Goal: Task Accomplishment & Management: Complete application form

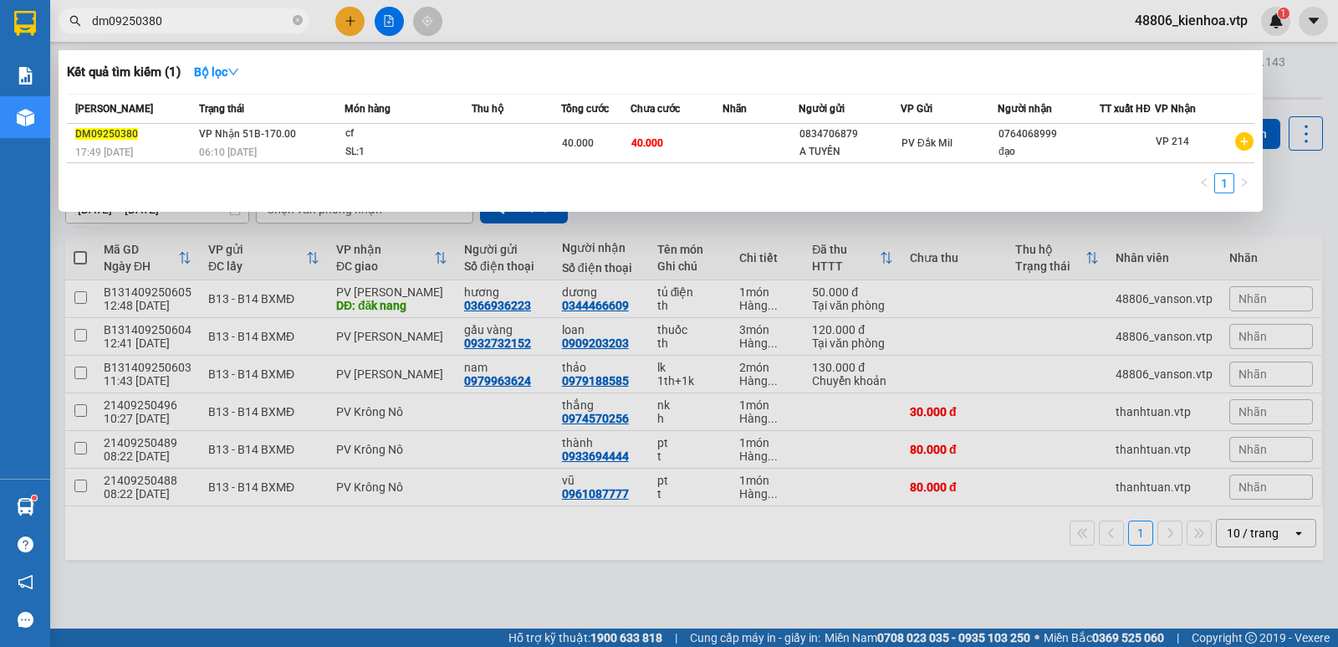
click at [202, 17] on input "dm09250380" at bounding box center [190, 21] width 197 height 18
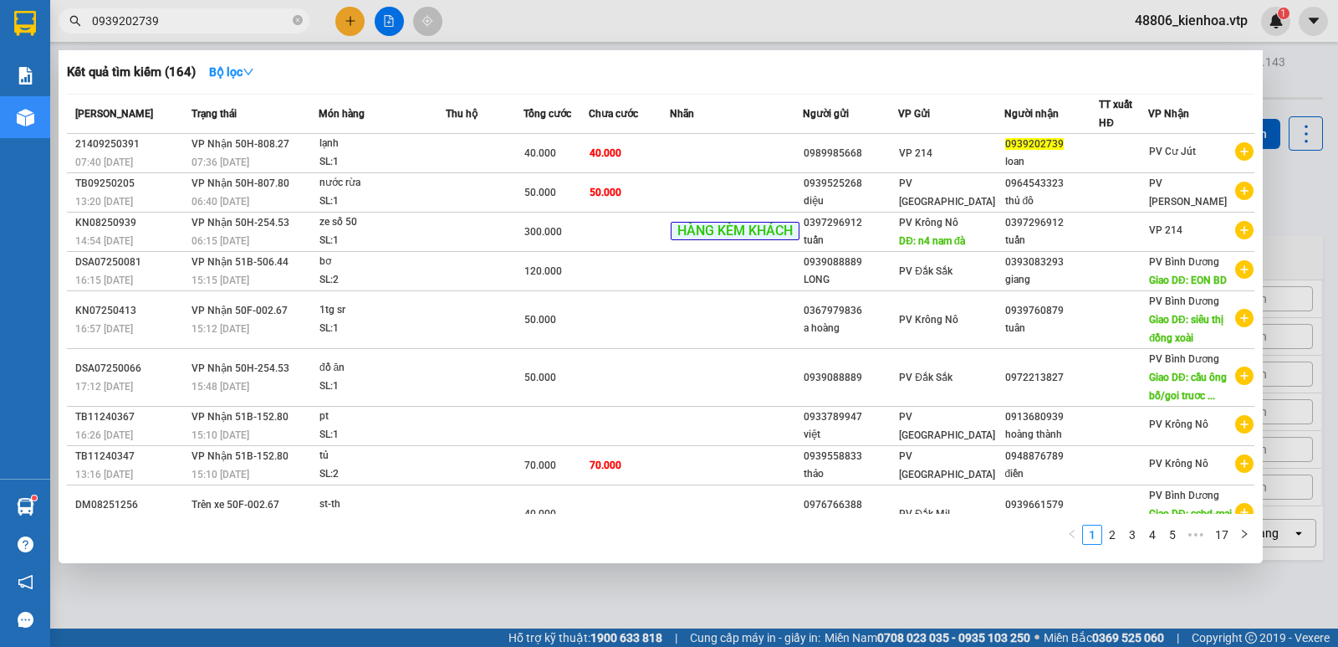
type input "0939202739"
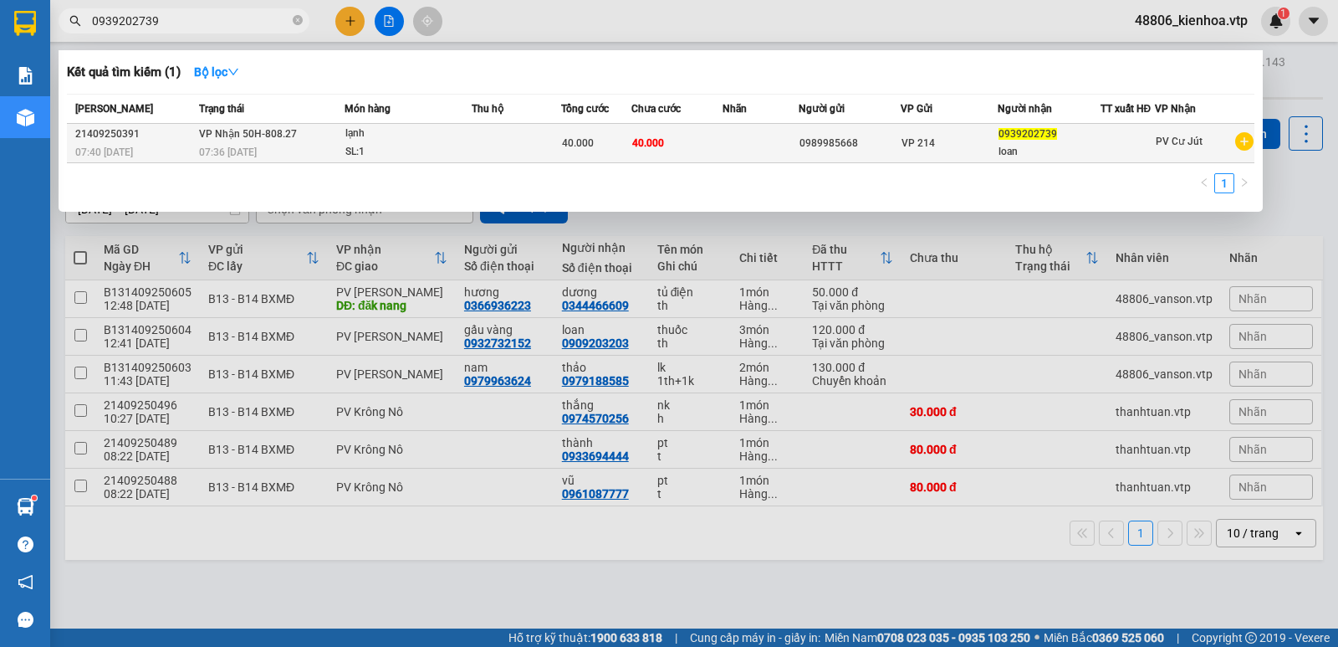
click at [476, 148] on td at bounding box center [516, 143] width 89 height 39
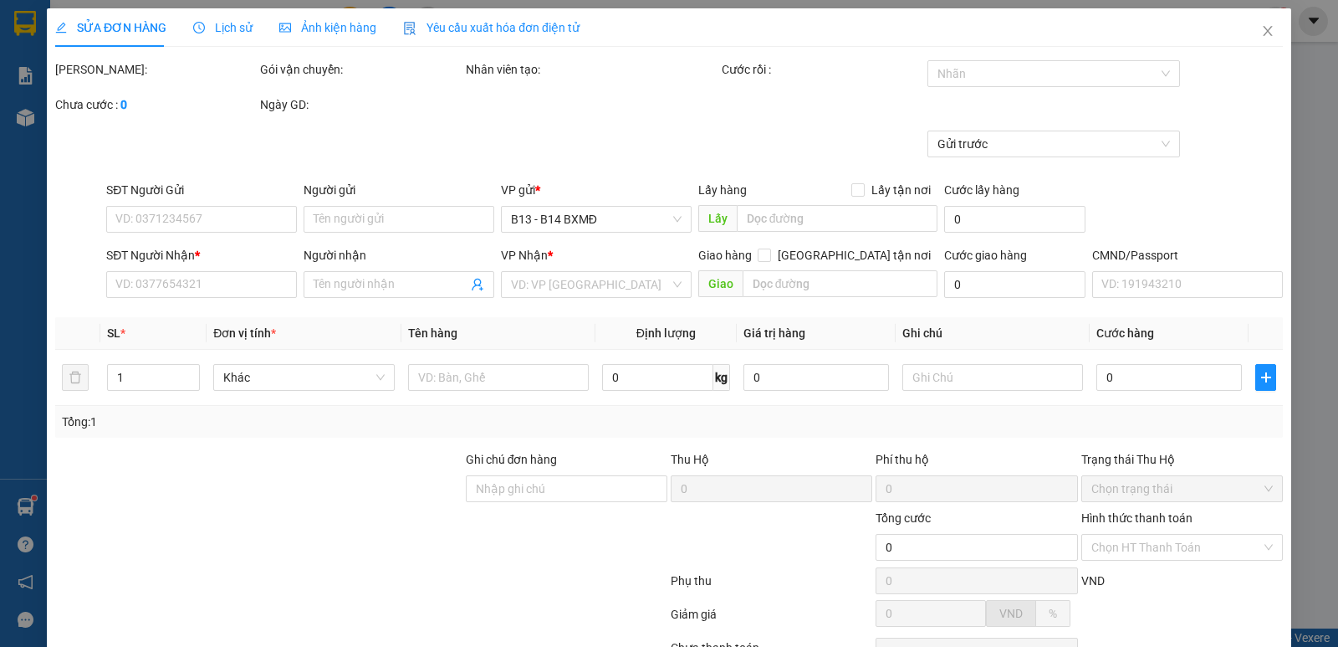
type input "0989985668"
type input "0939202739"
type input "loan"
type input "40.000"
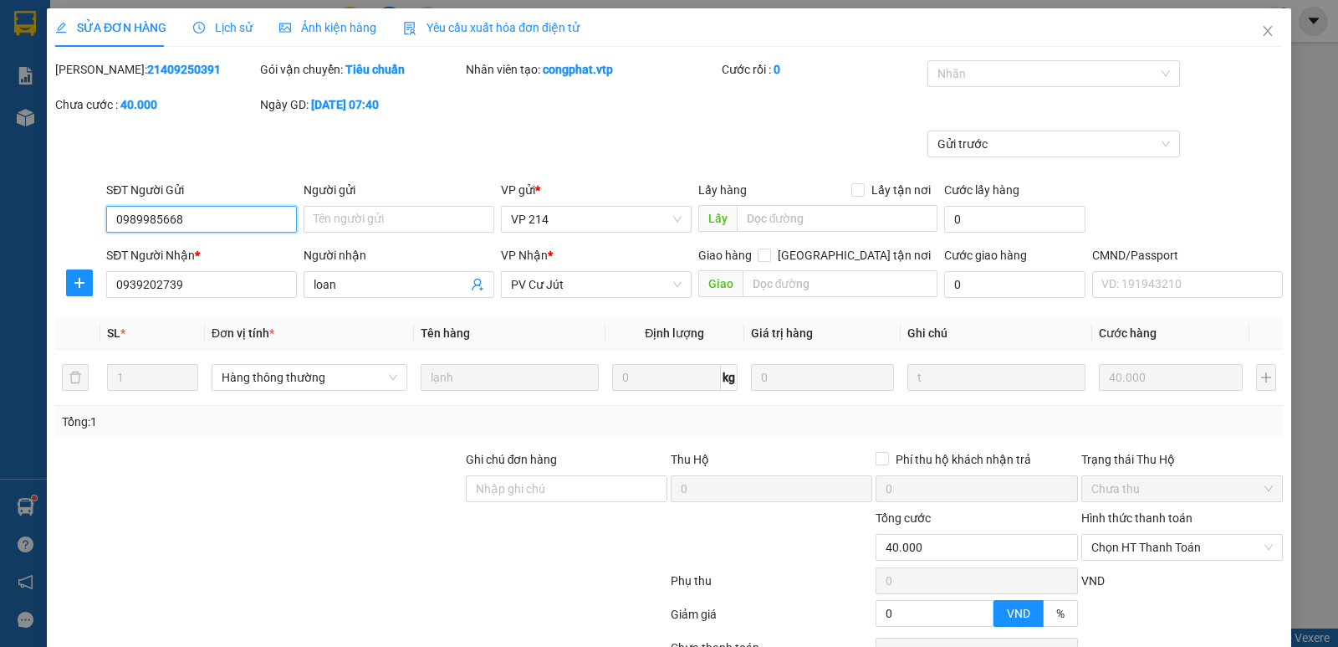
type input "2.000"
click at [233, 30] on span "Lịch sử" at bounding box center [222, 27] width 59 height 13
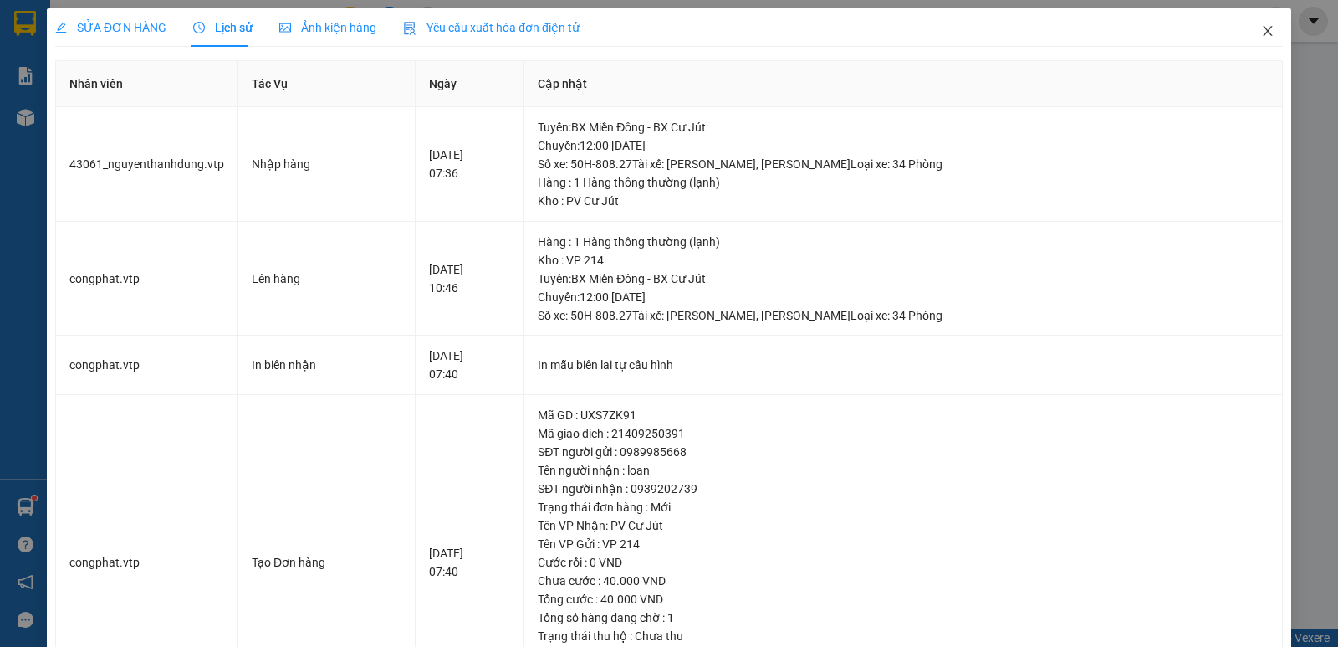
click at [1263, 33] on icon "close" at bounding box center [1267, 31] width 9 height 10
